Goal: Information Seeking & Learning: Check status

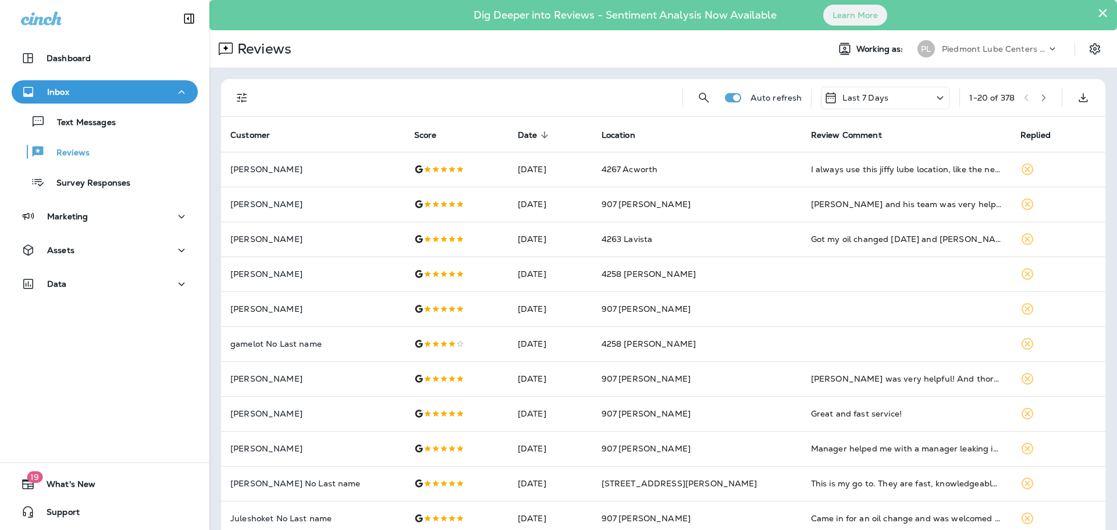
click at [1039, 96] on icon "button" at bounding box center [1043, 98] width 8 height 8
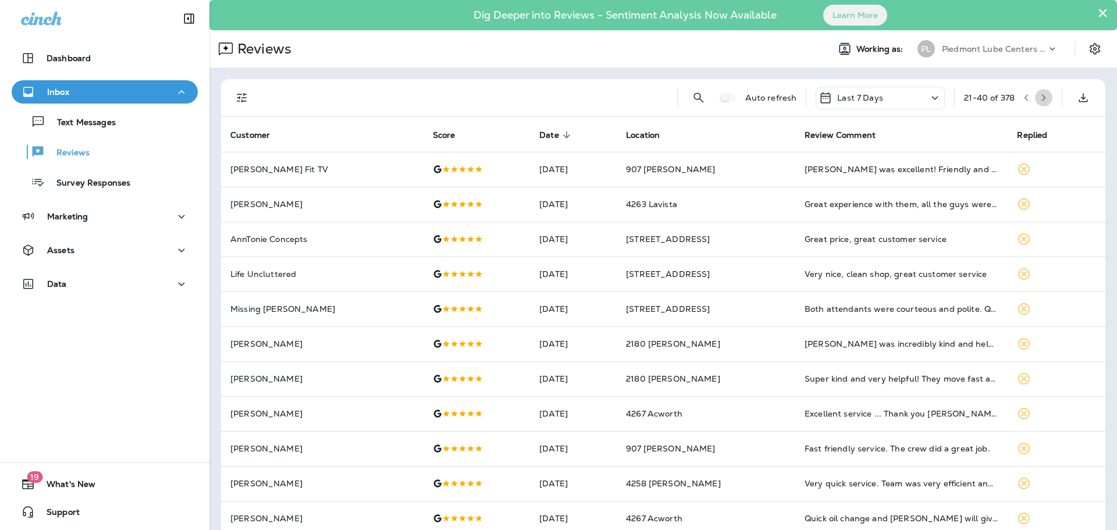
click at [1039, 96] on icon "button" at bounding box center [1043, 98] width 8 height 8
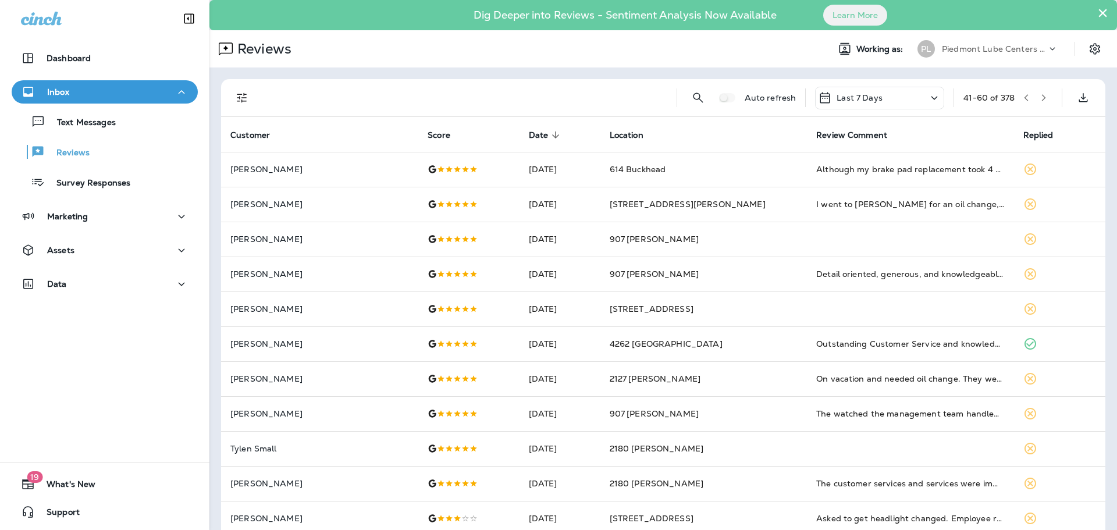
click at [1039, 96] on icon "button" at bounding box center [1043, 98] width 8 height 8
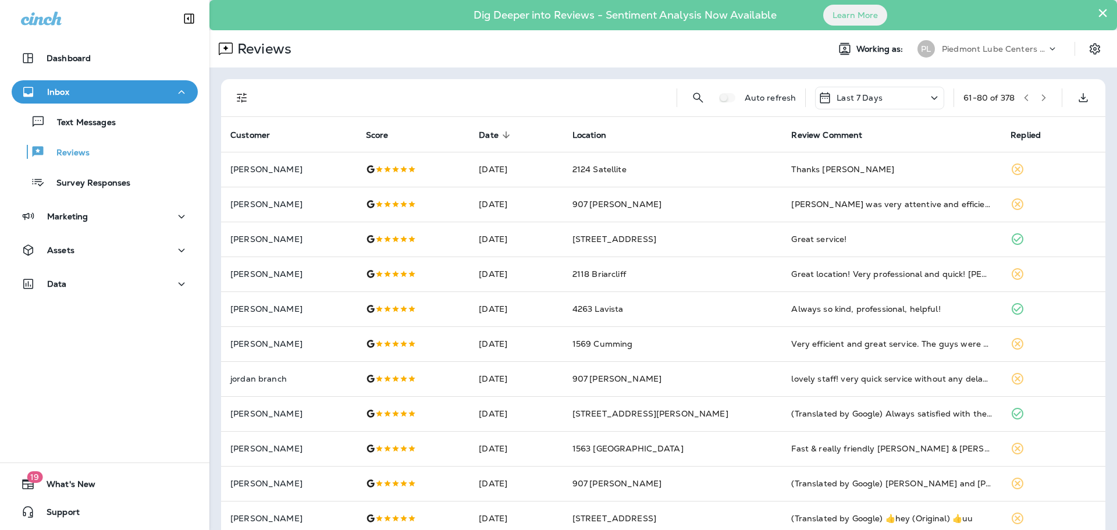
click at [1035, 92] on button "button" at bounding box center [1043, 97] width 17 height 17
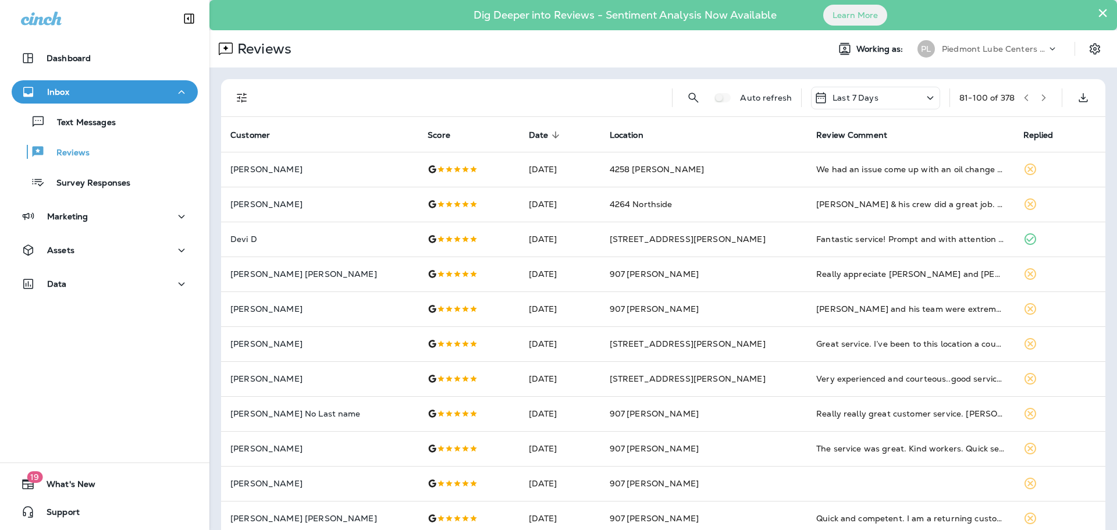
click at [1039, 95] on icon "button" at bounding box center [1043, 98] width 8 height 8
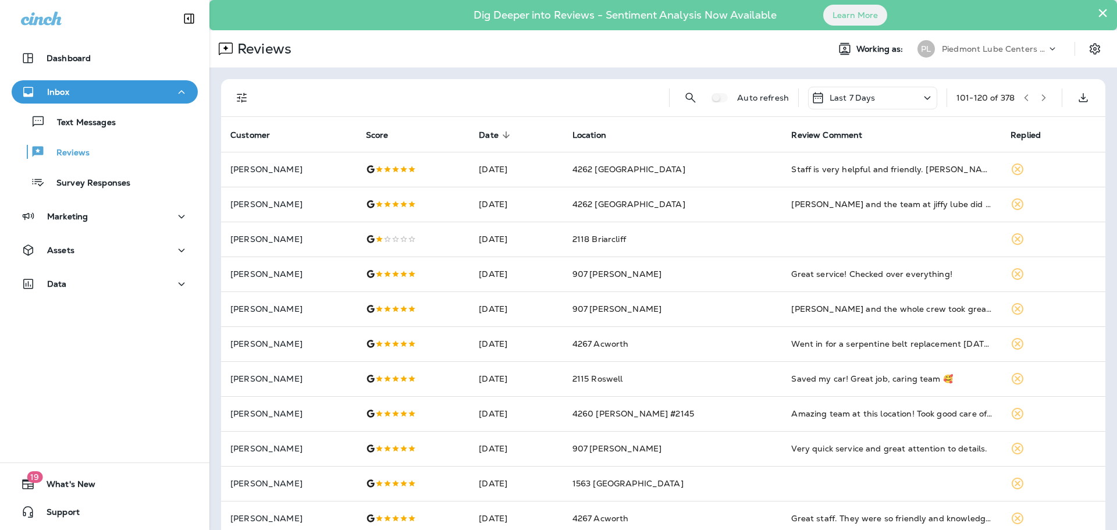
click at [1042, 97] on icon "button" at bounding box center [1044, 97] width 4 height 7
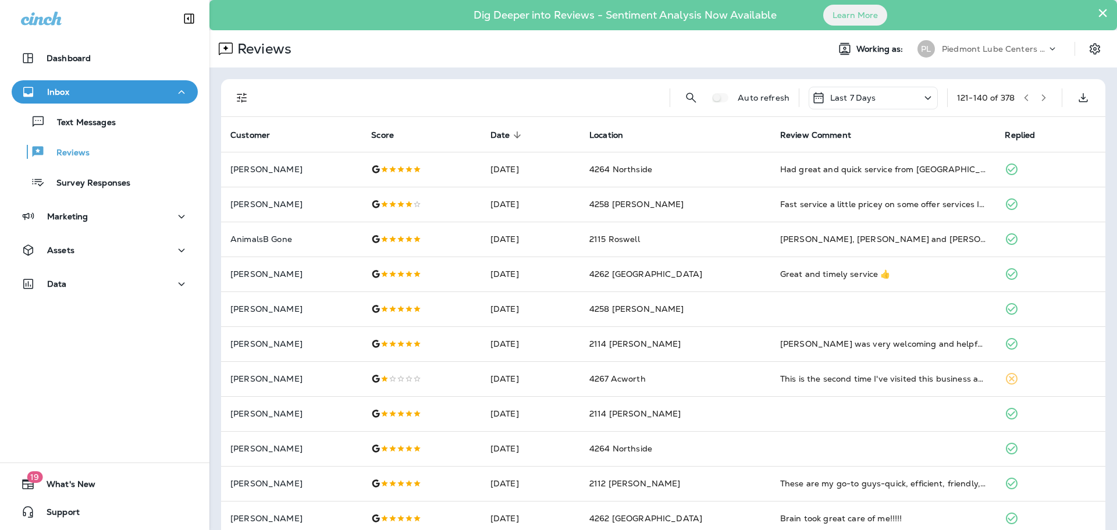
click at [1022, 98] on icon "button" at bounding box center [1026, 98] width 8 height 8
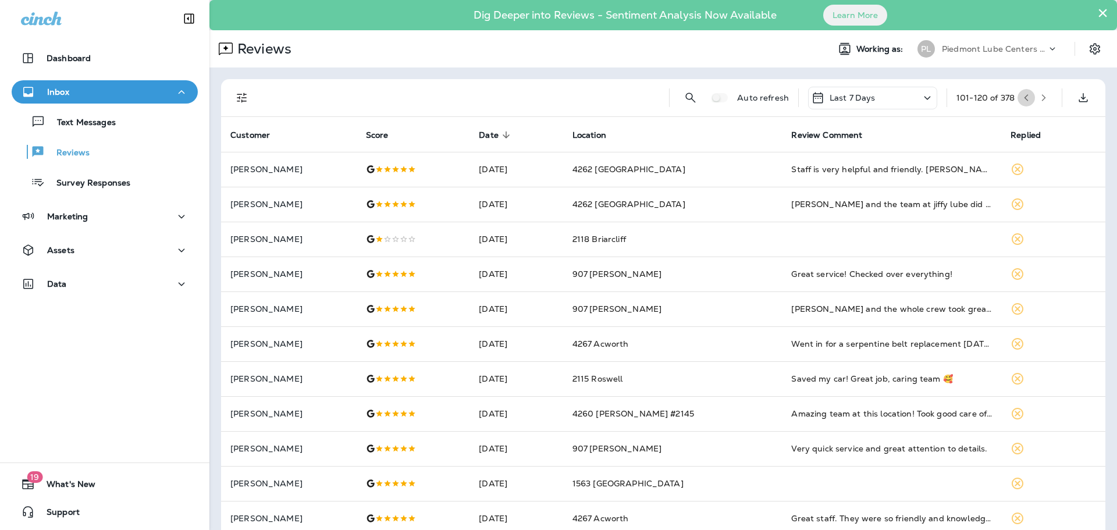
click at [1022, 99] on icon "button" at bounding box center [1026, 98] width 8 height 8
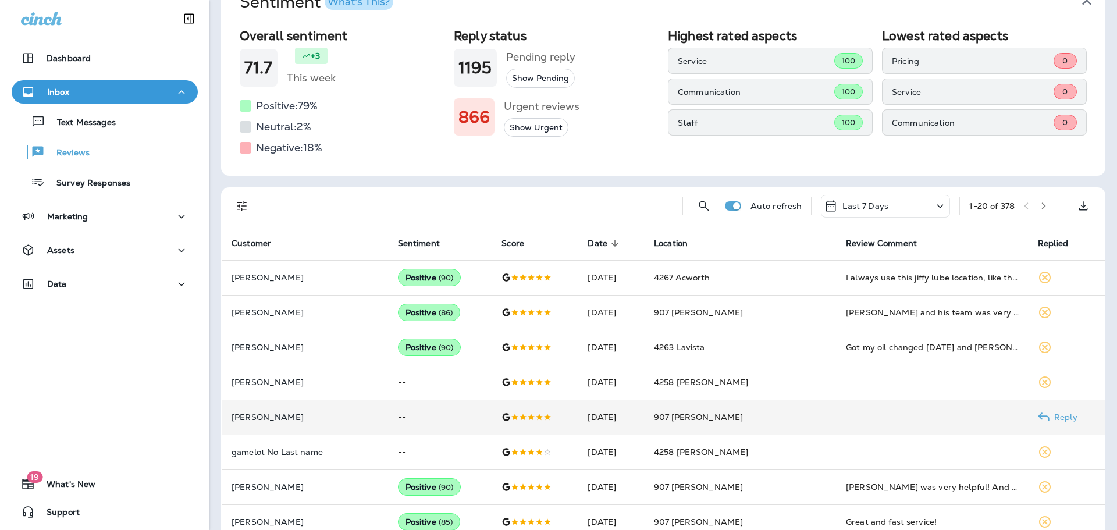
scroll to position [116, 0]
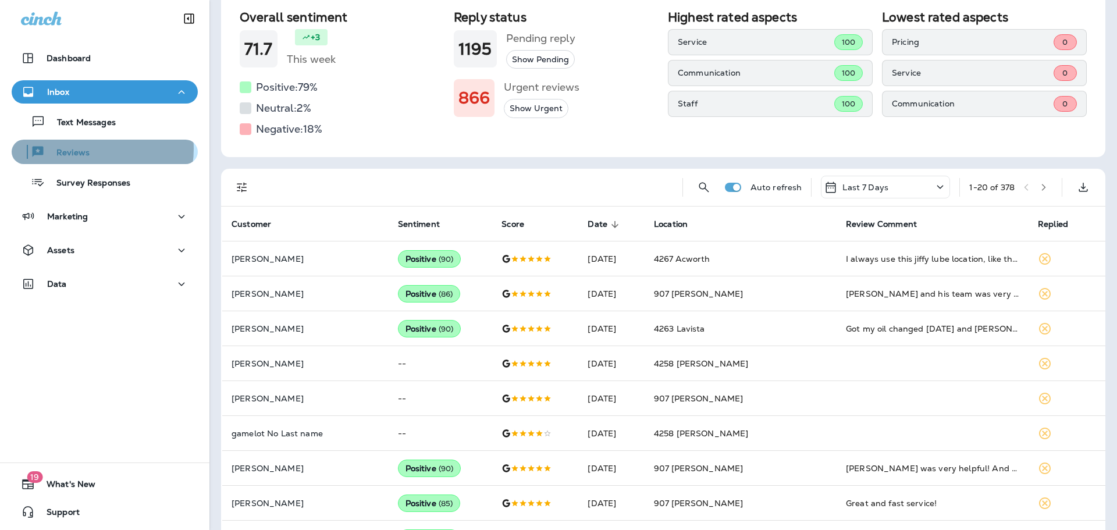
click at [90, 149] on div "Reviews" at bounding box center [104, 151] width 177 height 17
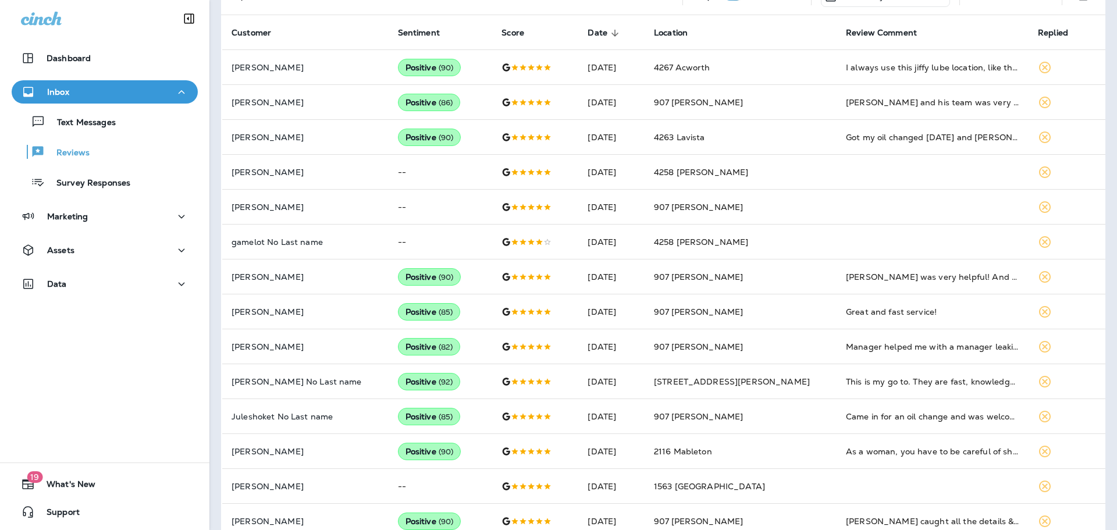
scroll to position [247, 0]
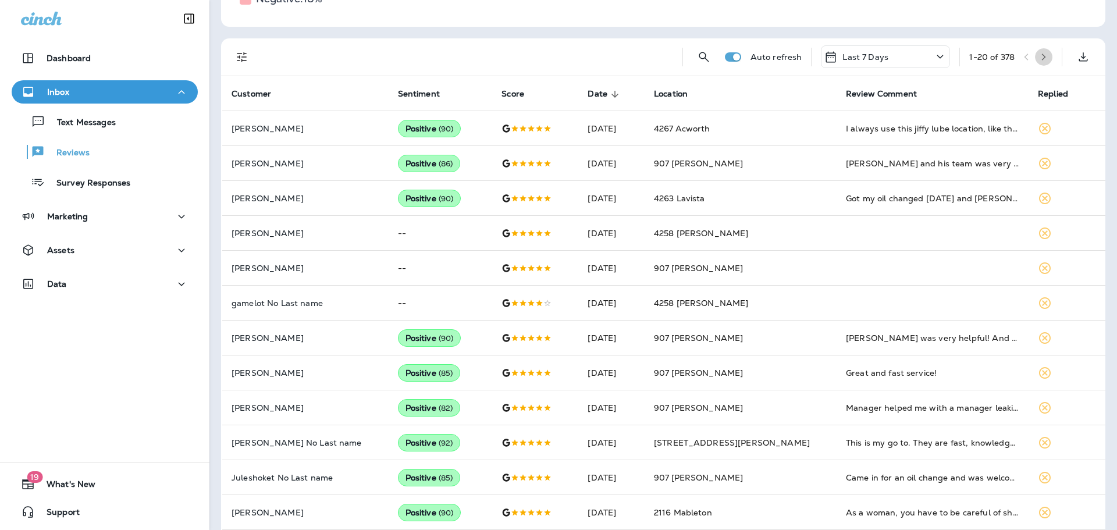
click at [1039, 54] on icon "button" at bounding box center [1043, 57] width 8 height 8
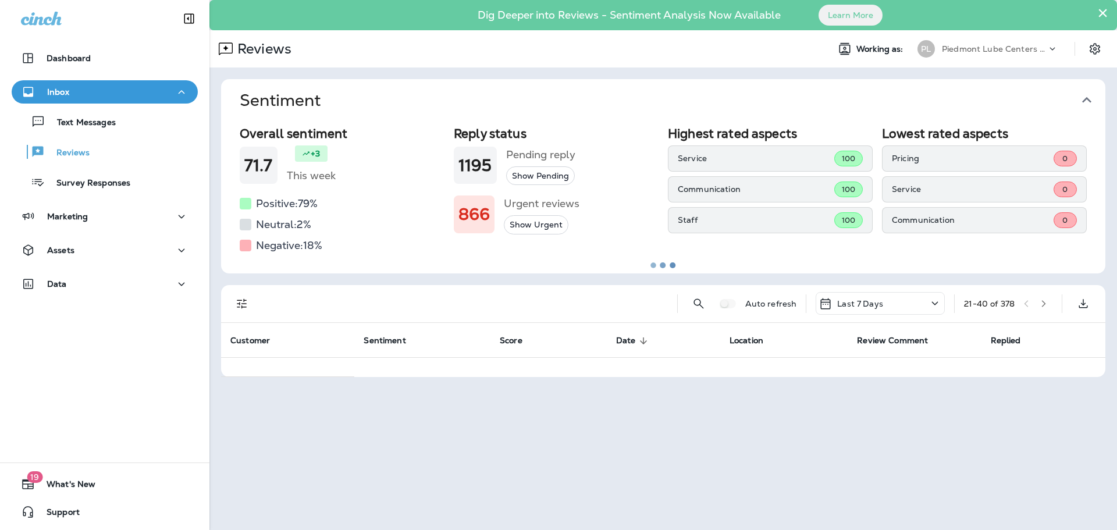
scroll to position [0, 0]
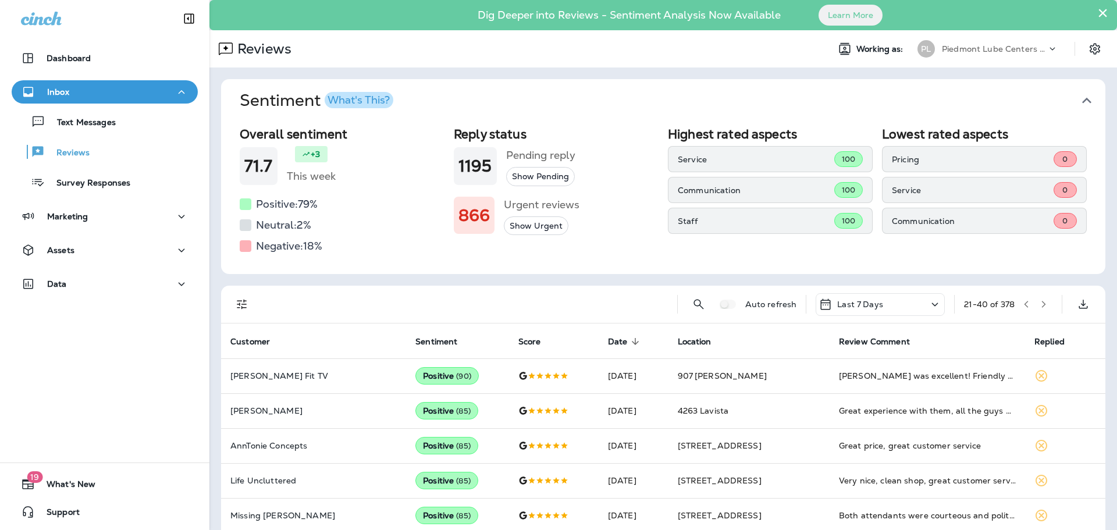
click at [1084, 96] on icon "button" at bounding box center [1086, 100] width 19 height 19
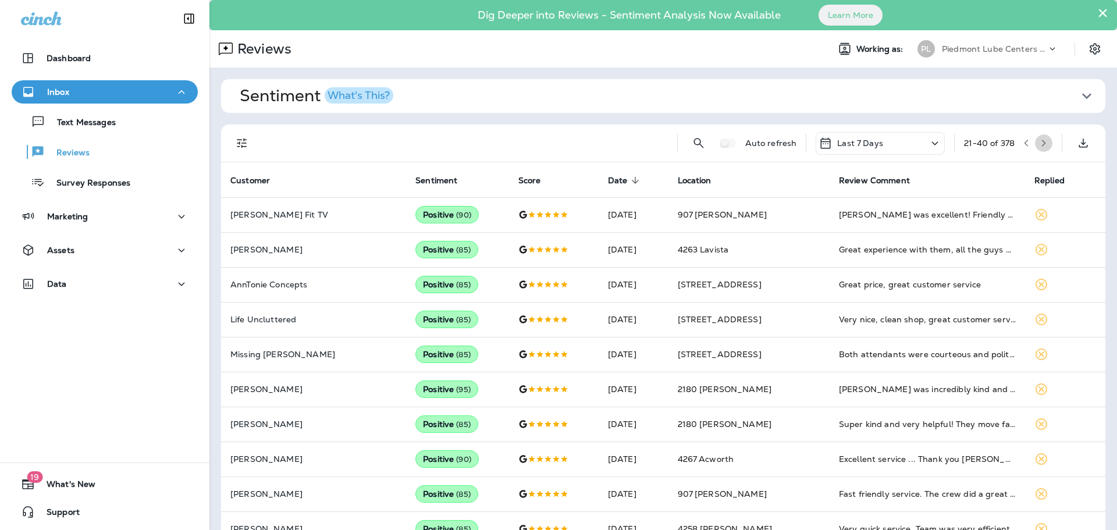
click at [1042, 145] on icon "button" at bounding box center [1044, 143] width 4 height 7
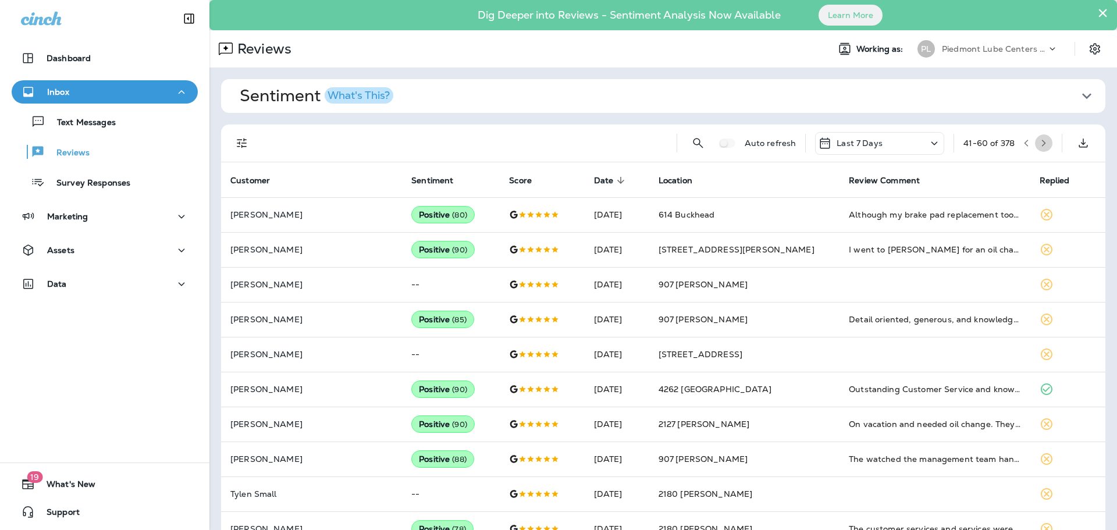
click at [1037, 149] on button "button" at bounding box center [1043, 142] width 17 height 17
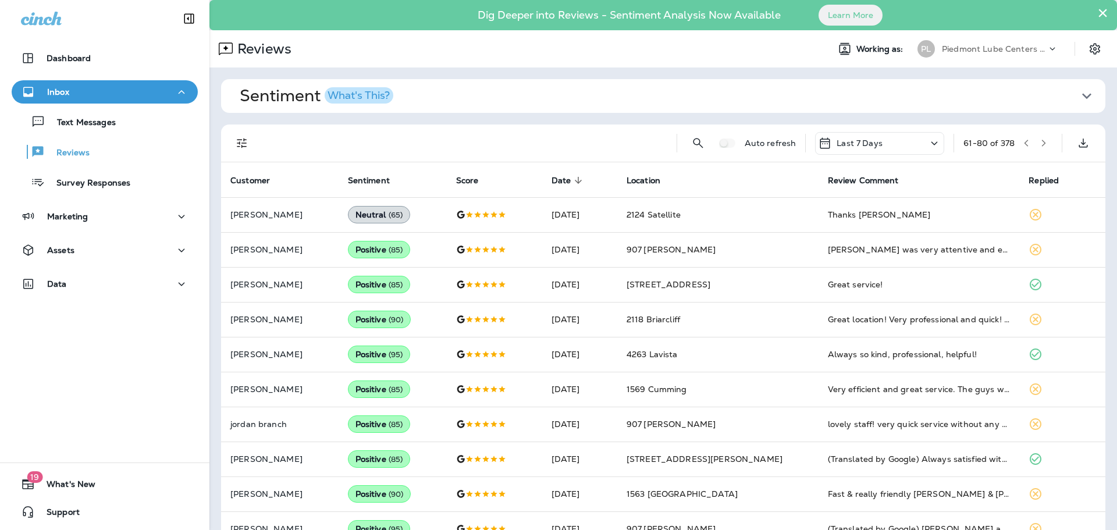
click at [1037, 149] on button "button" at bounding box center [1043, 142] width 17 height 17
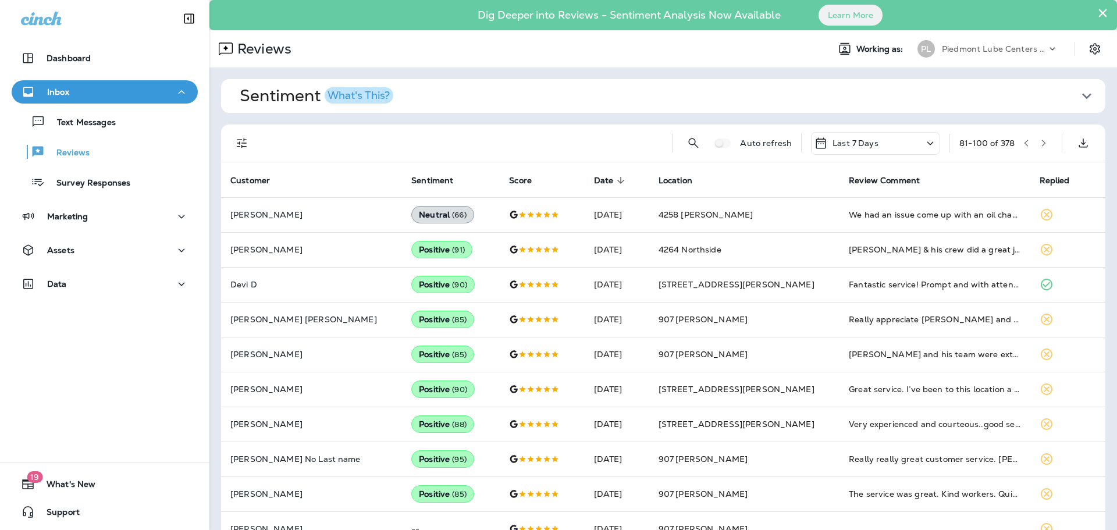
click at [1037, 149] on button "button" at bounding box center [1043, 142] width 17 height 17
